Goal: Information Seeking & Learning: Learn about a topic

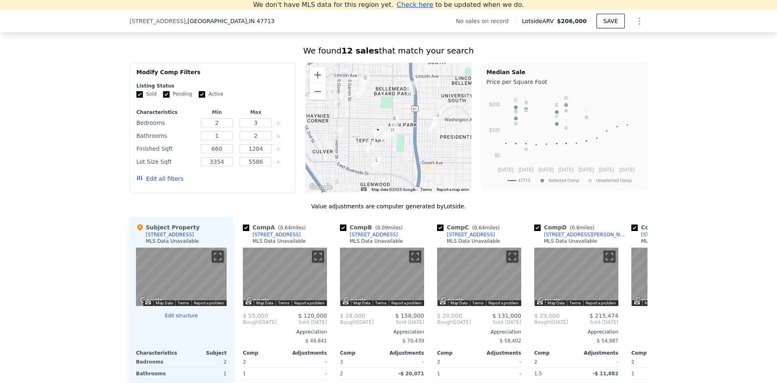
scroll to position [517, 0]
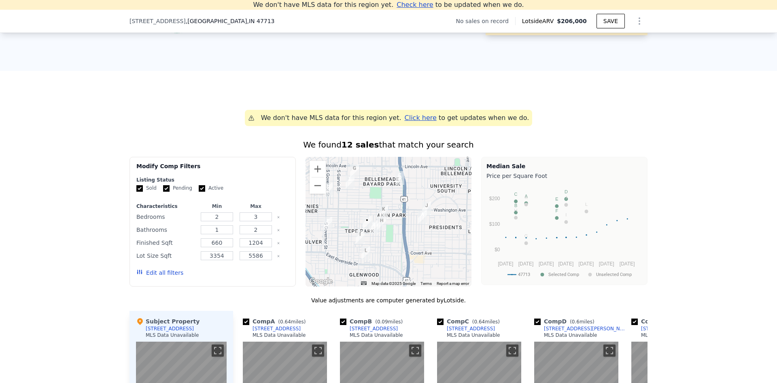
drag, startPoint x: 365, startPoint y: 243, endPoint x: 351, endPoint y: 240, distance: 14.1
click at [351, 240] on div at bounding box center [389, 222] width 166 height 130
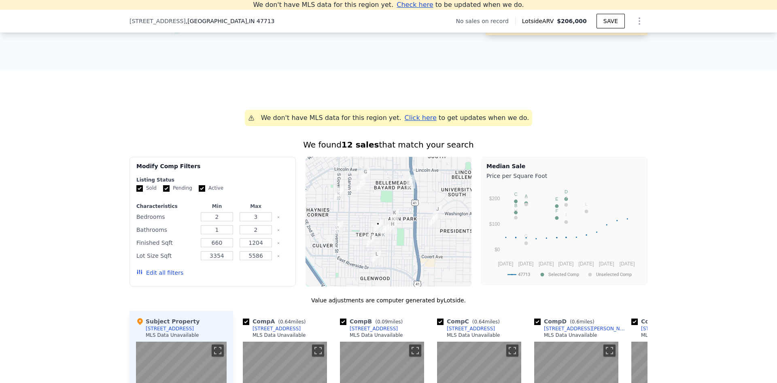
click at [226, 244] on div "660" at bounding box center [217, 242] width 36 height 11
click at [227, 247] on input "660" at bounding box center [217, 242] width 32 height 9
click at [272, 248] on div "Finished Sqft 660 1204" at bounding box center [212, 242] width 153 height 11
click at [260, 245] on input "1204" at bounding box center [256, 242] width 32 height 9
type input "1"
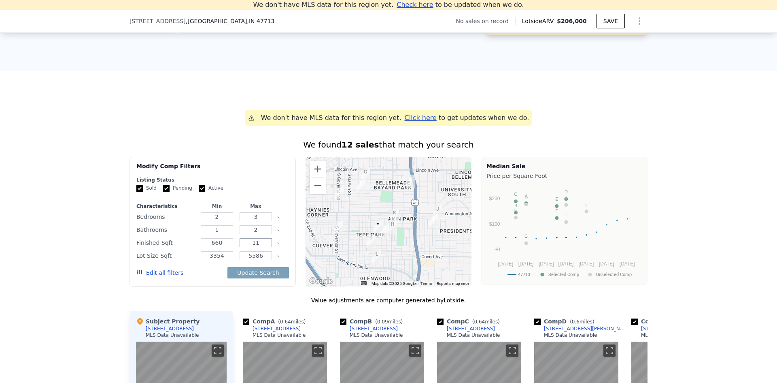
type input "1"
type input "1000"
click at [225, 247] on input "660" at bounding box center [217, 242] width 32 height 9
type input "6"
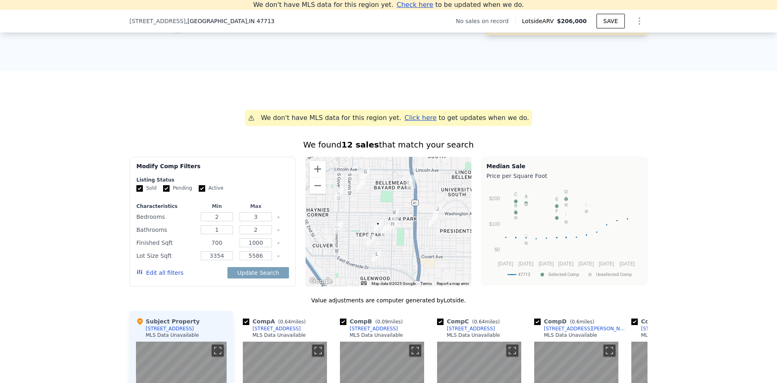
type input "700"
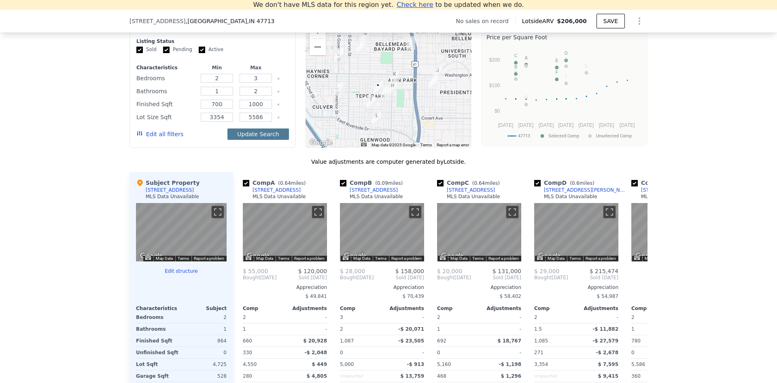
scroll to position [679, 0]
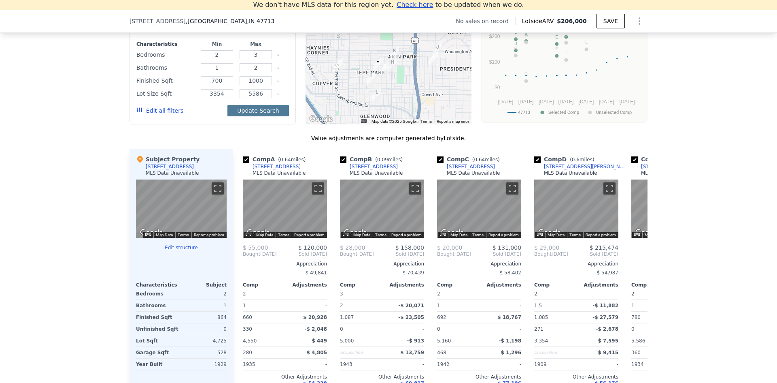
click at [252, 116] on button "Update Search" at bounding box center [258, 110] width 61 height 11
checkbox input "false"
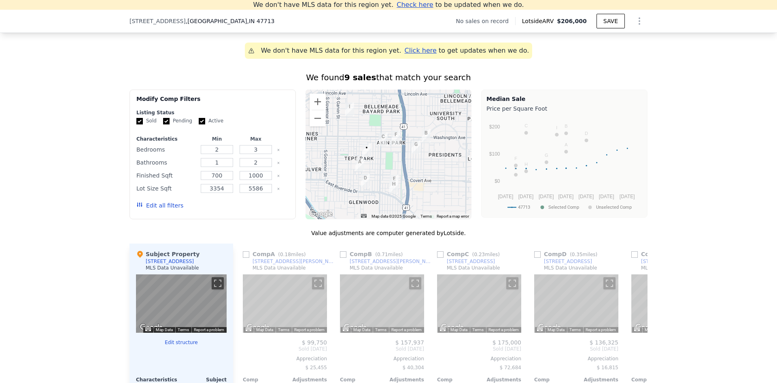
scroll to position [558, 0]
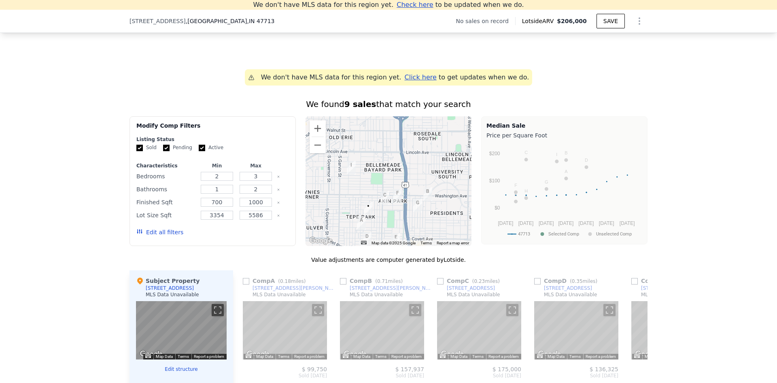
drag, startPoint x: 368, startPoint y: 215, endPoint x: 373, endPoint y: 247, distance: 32.0
click at [373, 246] on div "A B C D E F G H I • Map Data Map data ©2025 Google Map data ©2025 Google 500 m …" at bounding box center [389, 181] width 166 height 130
click at [315, 153] on button "Zoom out" at bounding box center [318, 145] width 16 height 16
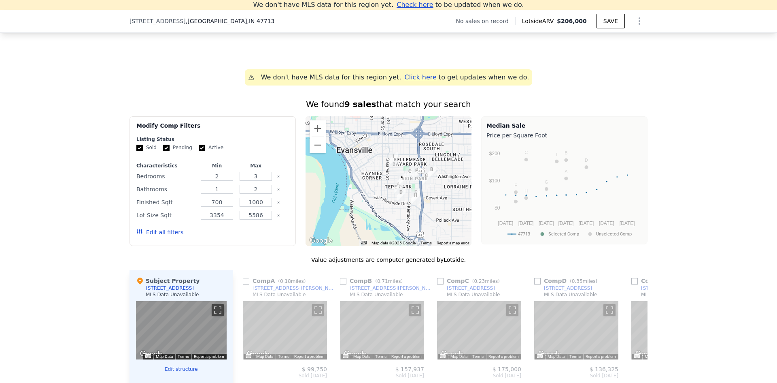
drag, startPoint x: 407, startPoint y: 232, endPoint x: 431, endPoint y: 220, distance: 27.2
click at [431, 220] on div at bounding box center [389, 181] width 166 height 130
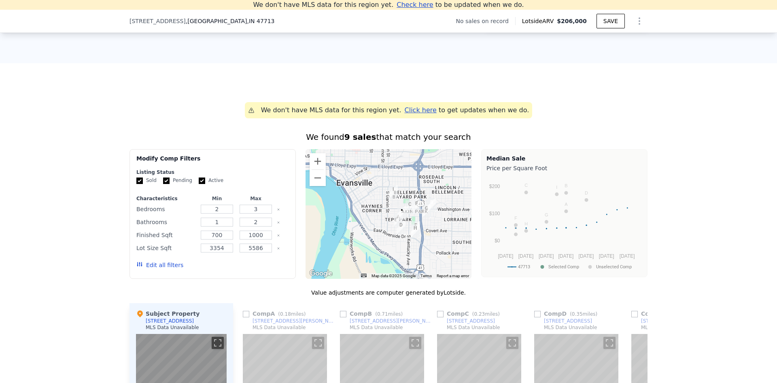
scroll to position [396, 0]
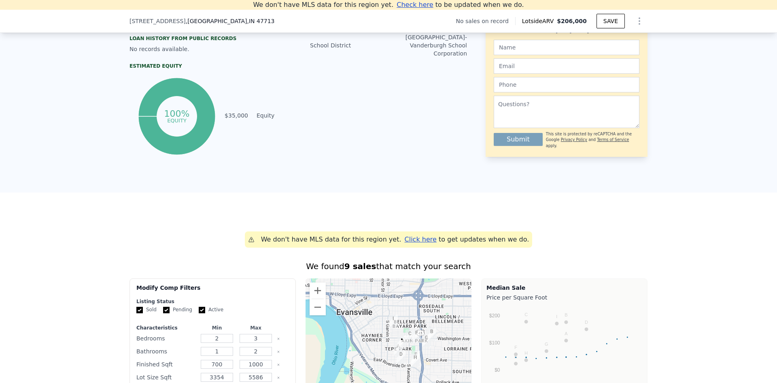
click at [373, 177] on div "LISTING & SALE HISTORY No sales history record for this property. Sale Houses M…" at bounding box center [388, 10] width 777 height 366
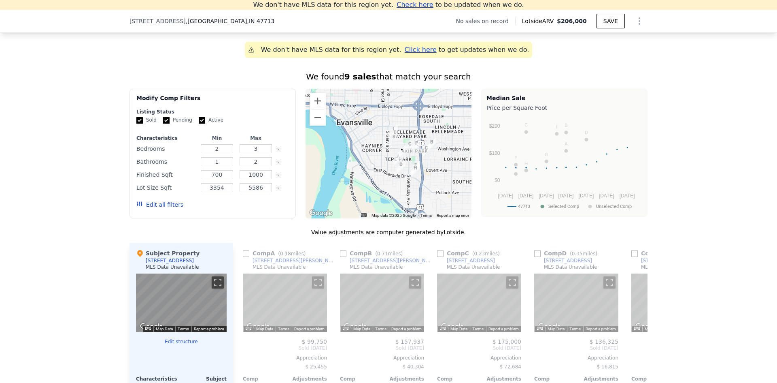
scroll to position [639, 0]
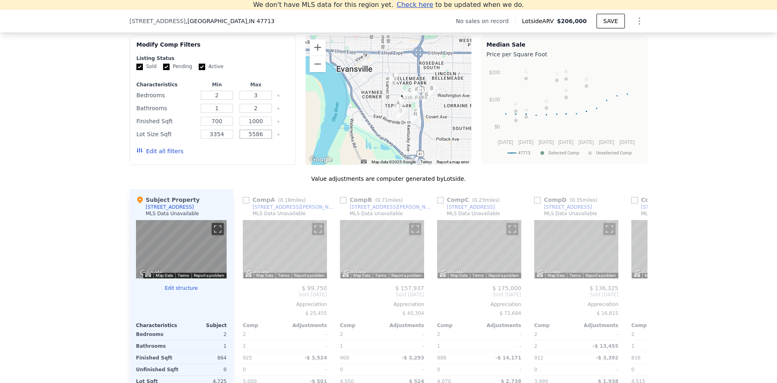
click at [266, 138] on input "5586" at bounding box center [256, 134] width 32 height 9
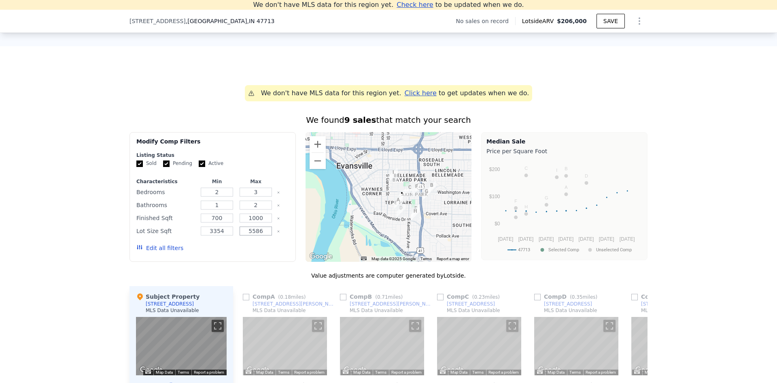
scroll to position [517, 0]
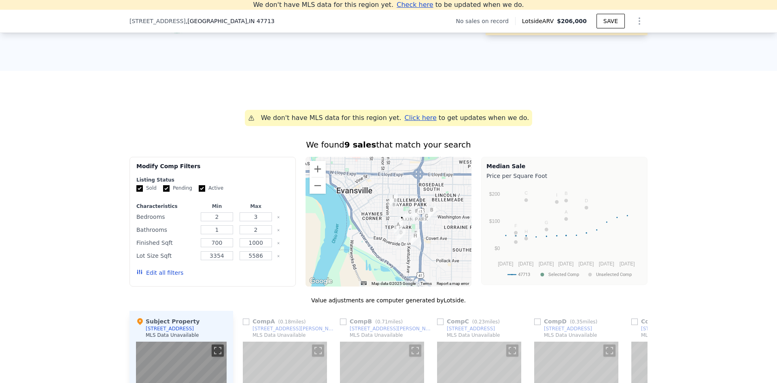
click at [164, 192] on input "Pending" at bounding box center [166, 188] width 6 height 6
checkbox input "false"
click at [199, 192] on input "Active" at bounding box center [202, 188] width 6 height 6
checkbox input "false"
click at [264, 278] on button "Update Search" at bounding box center [258, 272] width 61 height 11
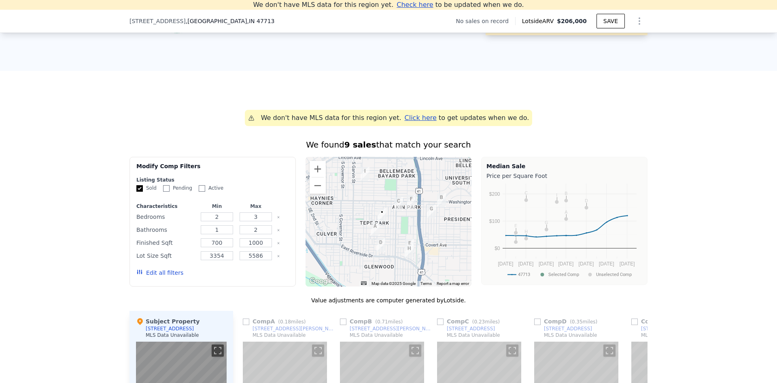
drag, startPoint x: 384, startPoint y: 241, endPoint x: 409, endPoint y: 236, distance: 25.3
click at [409, 236] on div at bounding box center [389, 222] width 166 height 130
click at [259, 247] on input "1000" at bounding box center [256, 242] width 32 height 9
type input "1200"
click at [271, 274] on button "Update Search" at bounding box center [258, 272] width 61 height 11
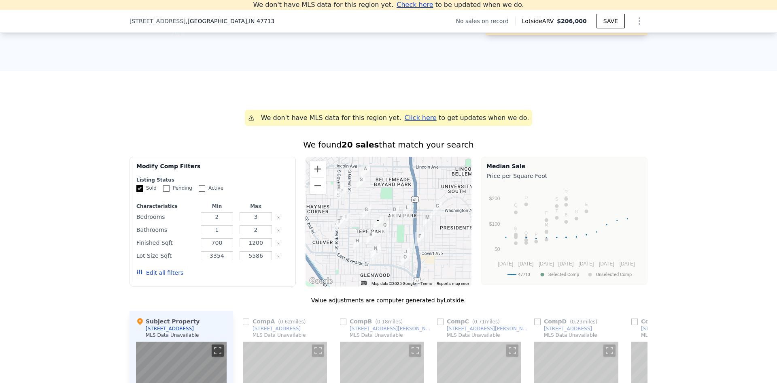
click at [285, 304] on div "Value adjustments are computer generated by Lotside ." at bounding box center [389, 300] width 518 height 8
